Goal: Find specific page/section: Find specific page/section

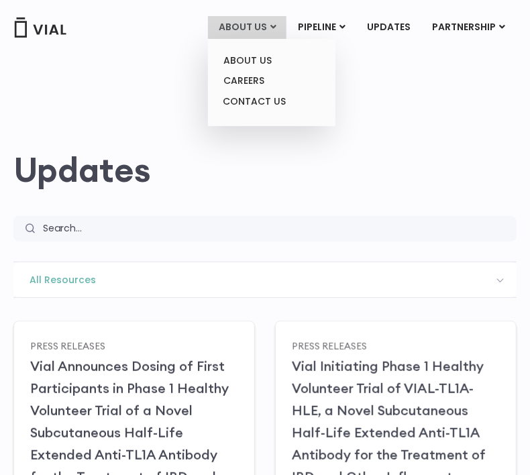
click at [273, 29] on link "ABOUT US" at bounding box center [247, 27] width 78 height 23
click at [273, 80] on link "CAREERS" at bounding box center [270, 80] width 117 height 21
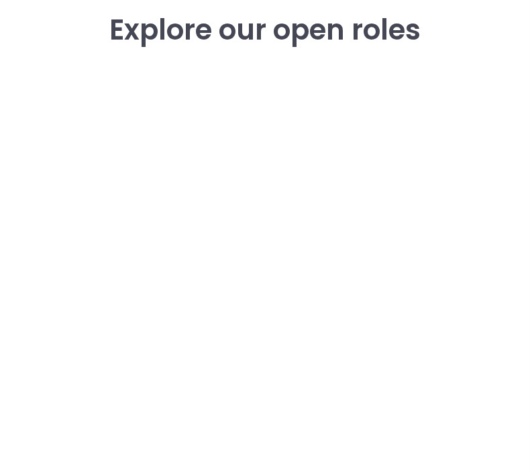
scroll to position [1937, 0]
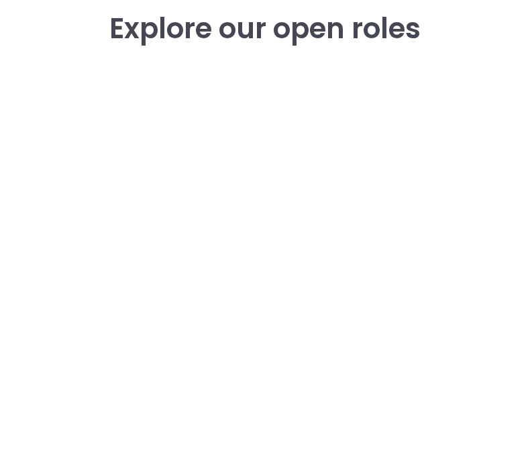
click at [25, 128] on div "career opportunities Explore our open roles" at bounding box center [264, 281] width 503 height 596
